Goal: Task Accomplishment & Management: Manage account settings

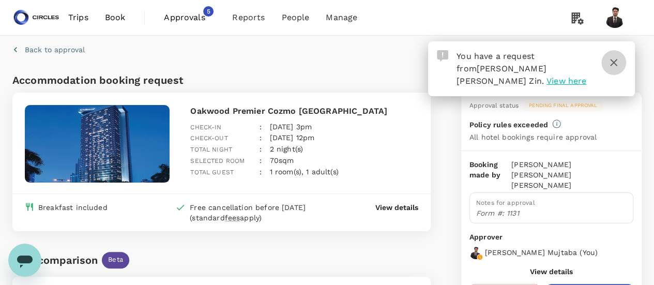
click at [614, 63] on icon "button" at bounding box center [613, 62] width 7 height 7
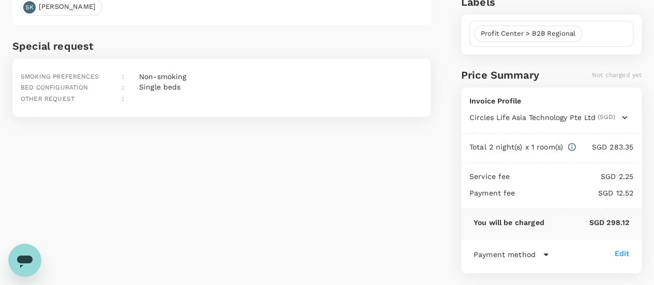
scroll to position [380, 0]
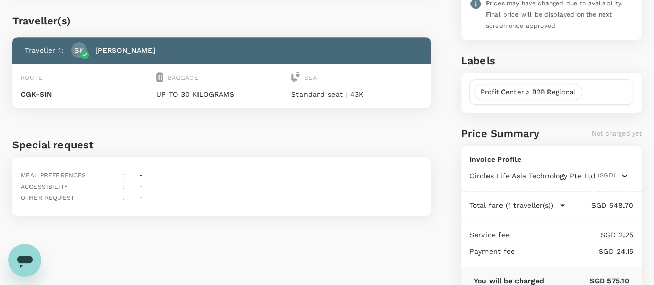
scroll to position [315, 0]
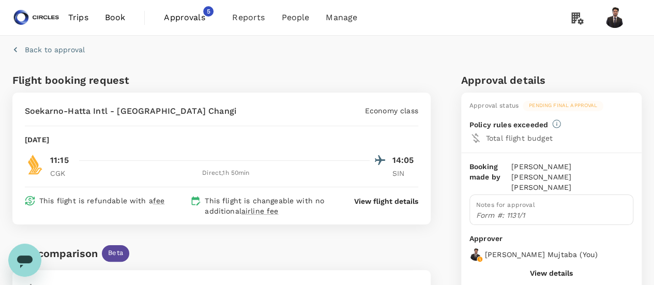
click at [392, 200] on p "View flight details" at bounding box center [386, 201] width 64 height 10
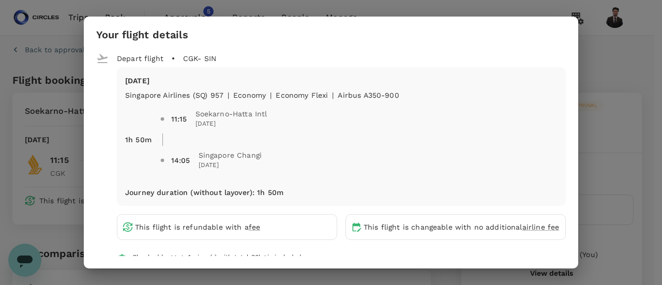
click at [599, 50] on div "Your flight details Depart flight CGK - SIN Wed, 08 Oct Singapore Airlines (SQ)…" at bounding box center [331, 142] width 662 height 285
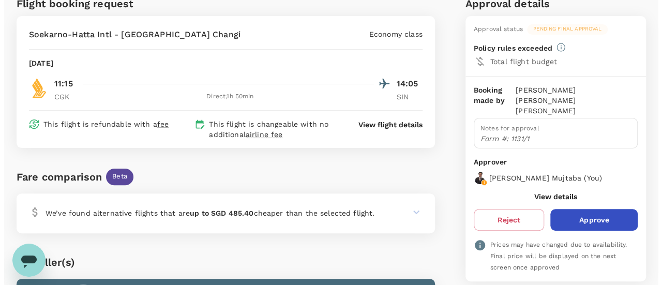
scroll to position [67, 0]
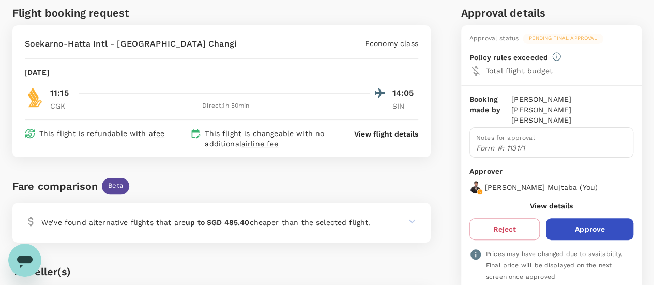
click at [397, 134] on p "View flight details" at bounding box center [386, 134] width 64 height 10
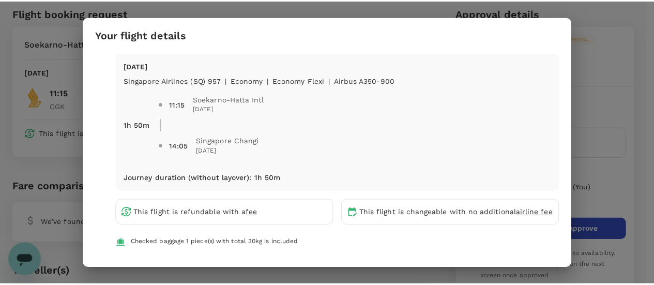
scroll to position [0, 0]
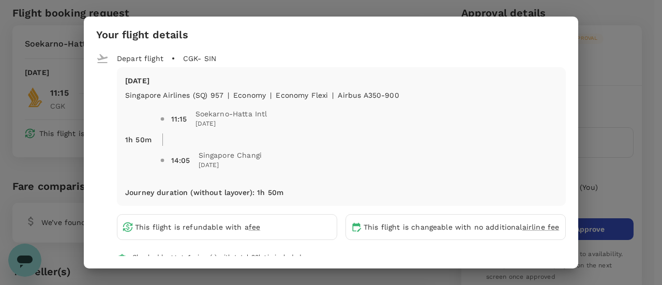
click at [635, 47] on div "Your flight details Depart flight CGK - SIN Wed, 08 Oct Singapore Airlines (SQ)…" at bounding box center [331, 142] width 662 height 285
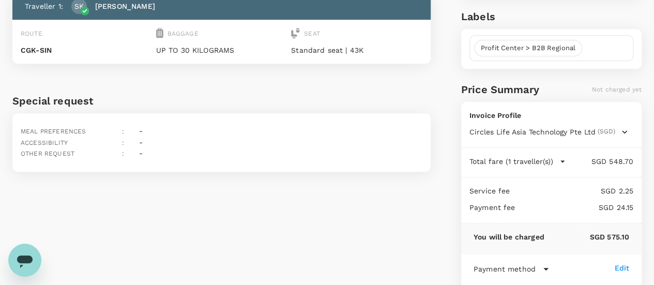
scroll to position [213, 0]
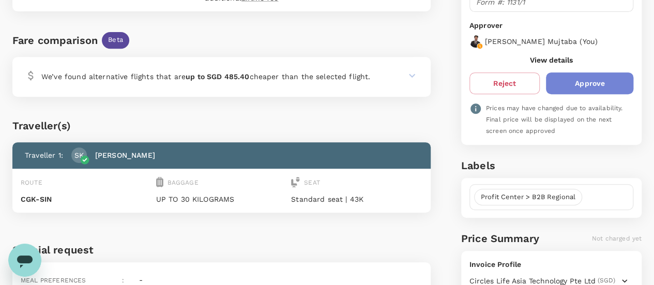
click at [596, 72] on button "Approve" at bounding box center [589, 83] width 87 height 22
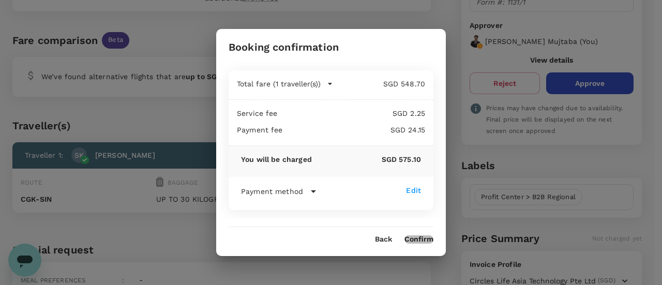
click at [428, 240] on button "Confirm" at bounding box center [418, 239] width 29 height 8
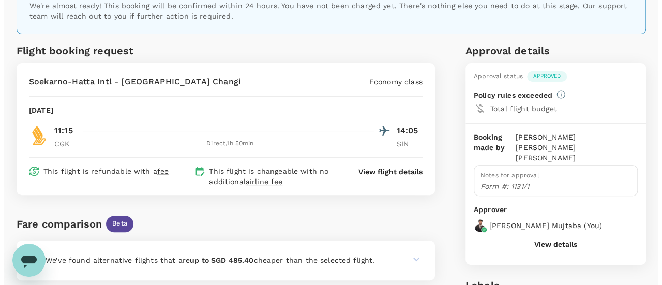
scroll to position [100, 0]
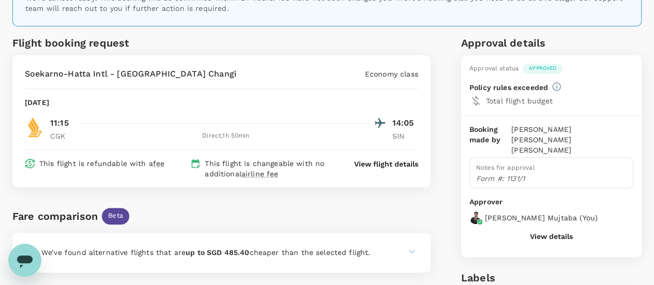
click at [368, 160] on p "View flight details" at bounding box center [386, 164] width 64 height 10
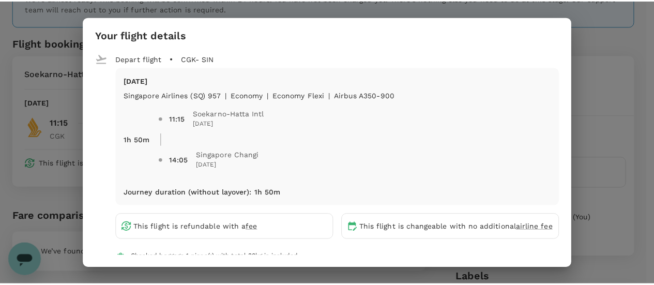
scroll to position [54, 0]
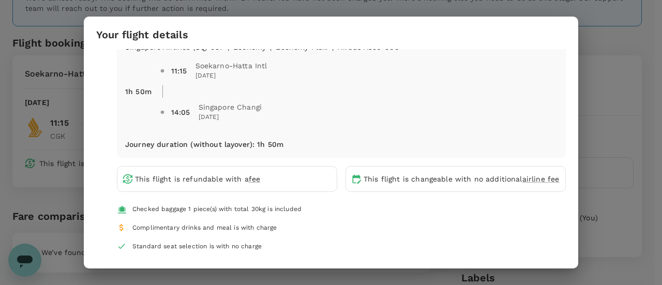
click at [623, 119] on div "Your flight details Depart flight CGK - SIN Wed, 08 Oct Singapore Airlines (SQ)…" at bounding box center [331, 142] width 662 height 285
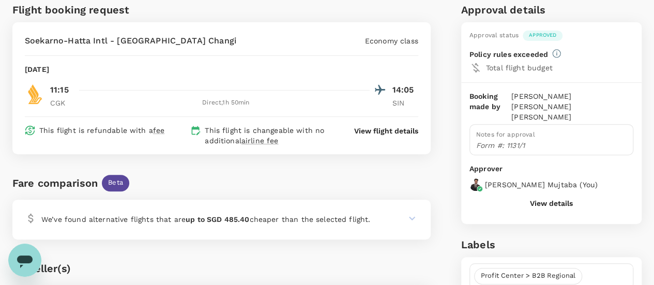
scroll to position [132, 0]
